Goal: Navigation & Orientation: Go to known website

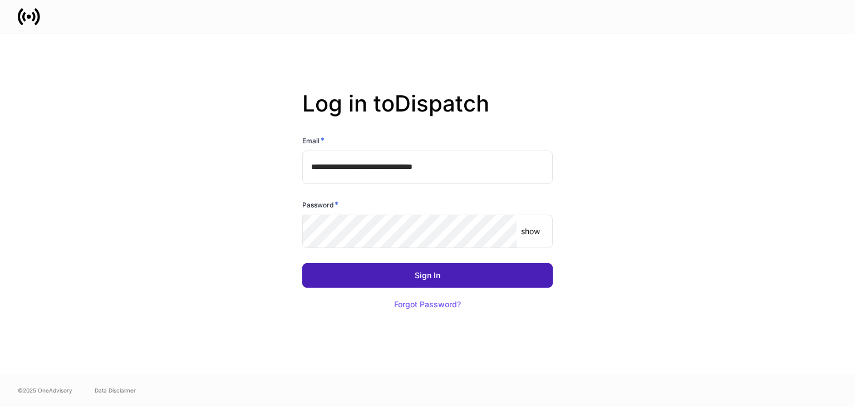
click at [435, 279] on div "Sign In" at bounding box center [428, 275] width 26 height 8
